Goal: Find specific page/section: Find specific page/section

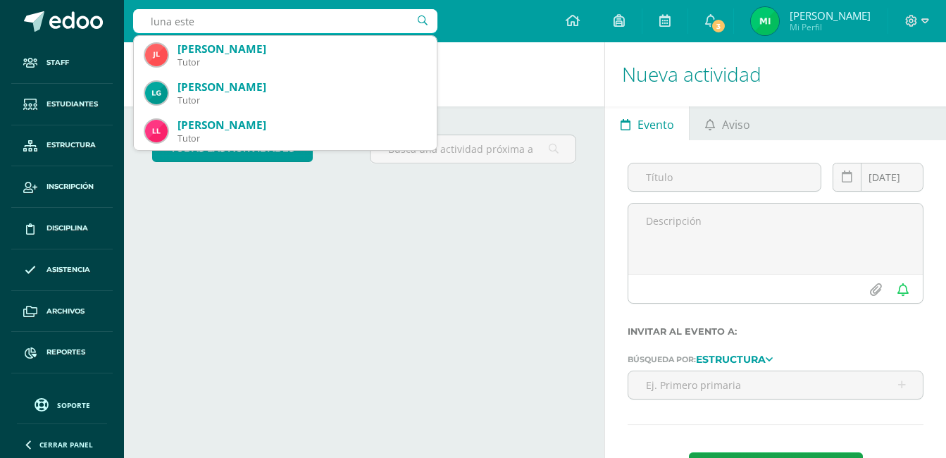
type input "[PERSON_NAME]"
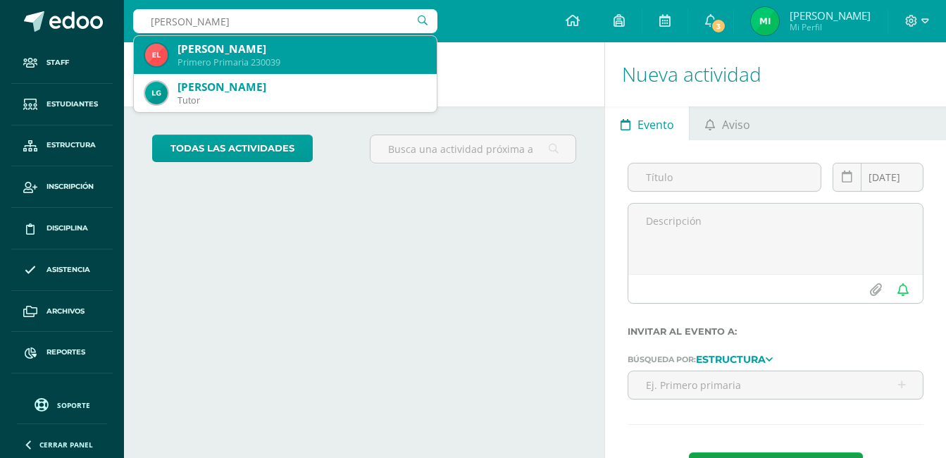
click at [350, 51] on div "[PERSON_NAME]" at bounding box center [302, 49] width 248 height 15
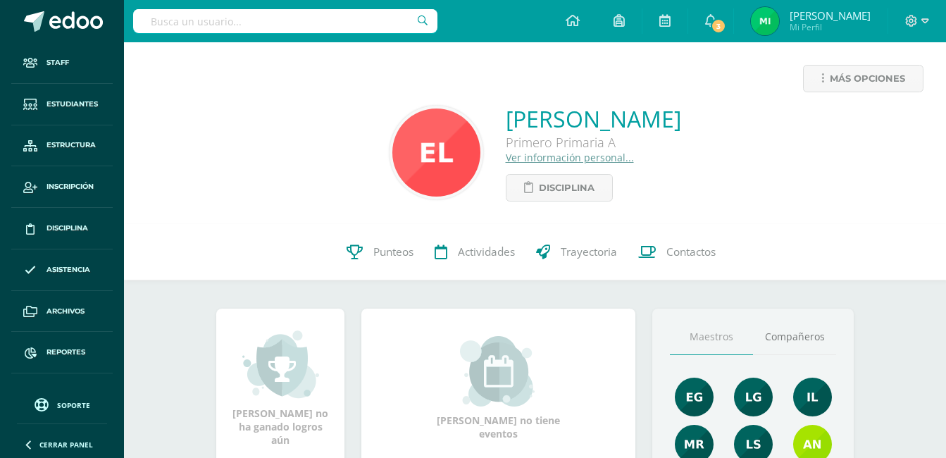
drag, startPoint x: 449, startPoint y: 122, endPoint x: 729, endPoint y: 133, distance: 280.7
click at [729, 133] on div "[PERSON_NAME] Primero Primaria A Ver información personal... Disciplina" at bounding box center [535, 153] width 800 height 98
copy link "[PERSON_NAME]"
click at [204, 29] on input "text" at bounding box center [285, 21] width 304 height 24
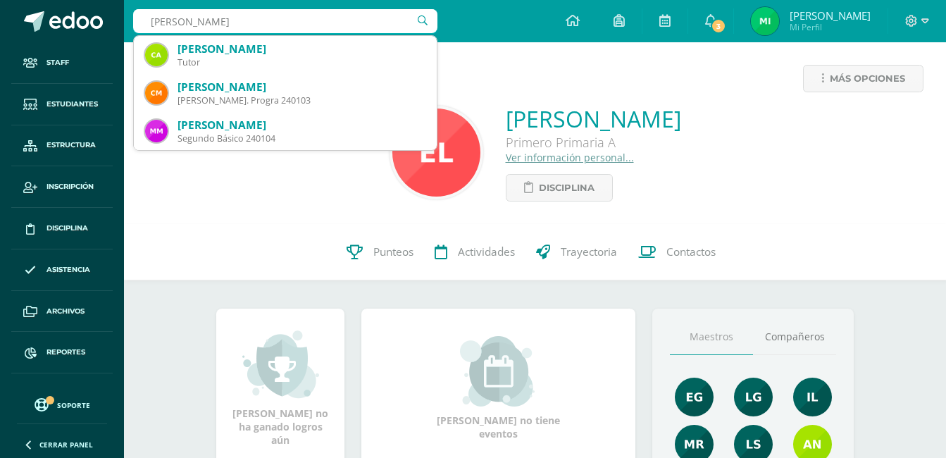
type input "[PERSON_NAME]"
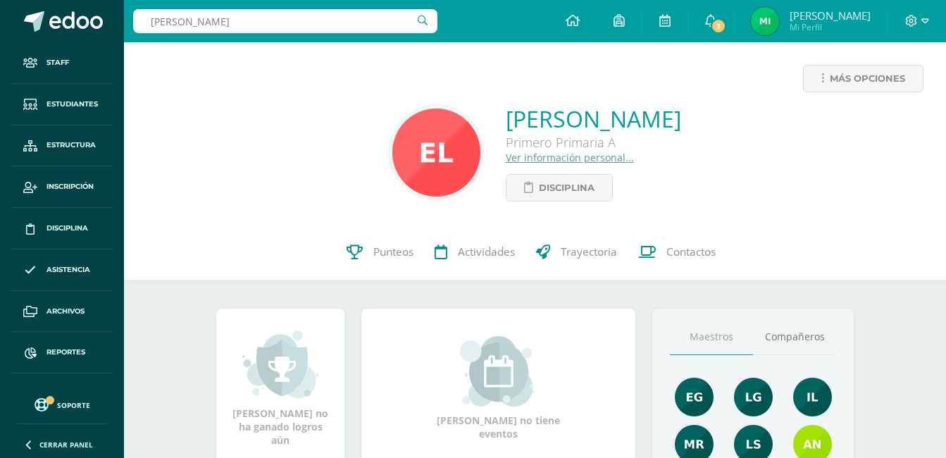
click at [238, 195] on div "[PERSON_NAME] Primero Primaria A Ver información personal... Disciplina" at bounding box center [535, 153] width 800 height 98
click at [867, 142] on div "[PERSON_NAME] Primero Primaria A Ver información personal... Disciplina" at bounding box center [535, 153] width 800 height 98
click at [878, 137] on div "[PERSON_NAME] Primero Primaria A Ver información personal... Disciplina" at bounding box center [535, 153] width 800 height 98
